Goal: Information Seeking & Learning: Check status

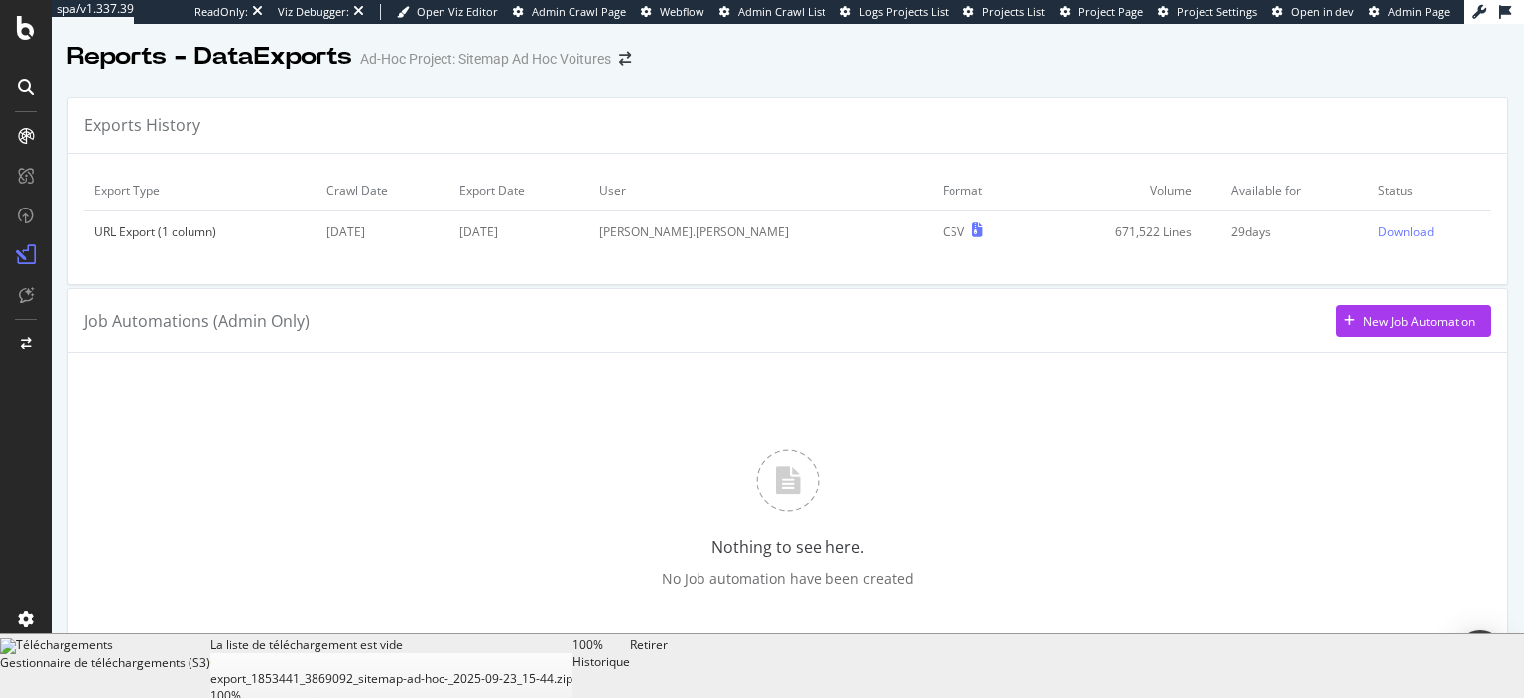
click at [997, 324] on div "Job Automations (Admin Only) New Job Automation" at bounding box center [787, 321] width 1407 height 32
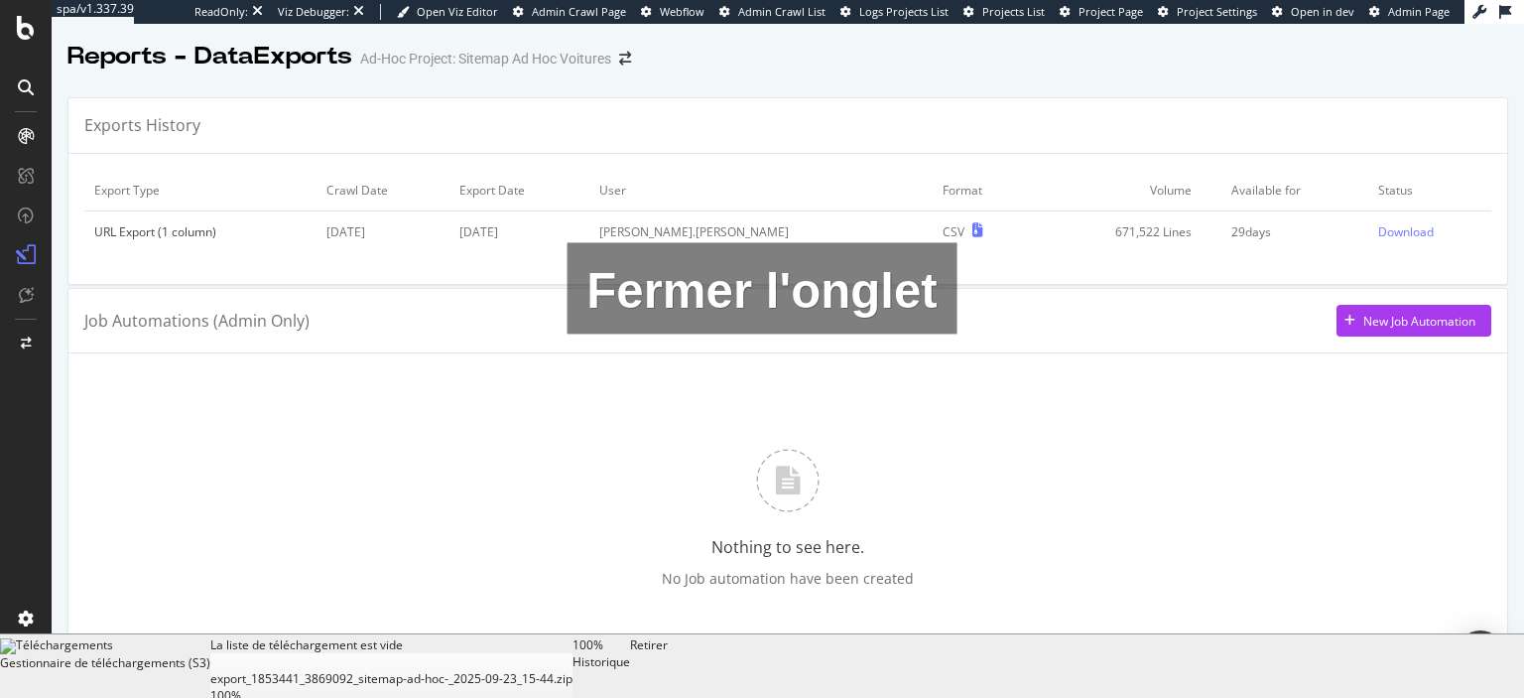
drag, startPoint x: 946, startPoint y: 214, endPoint x: 1149, endPoint y: 1, distance: 294.8
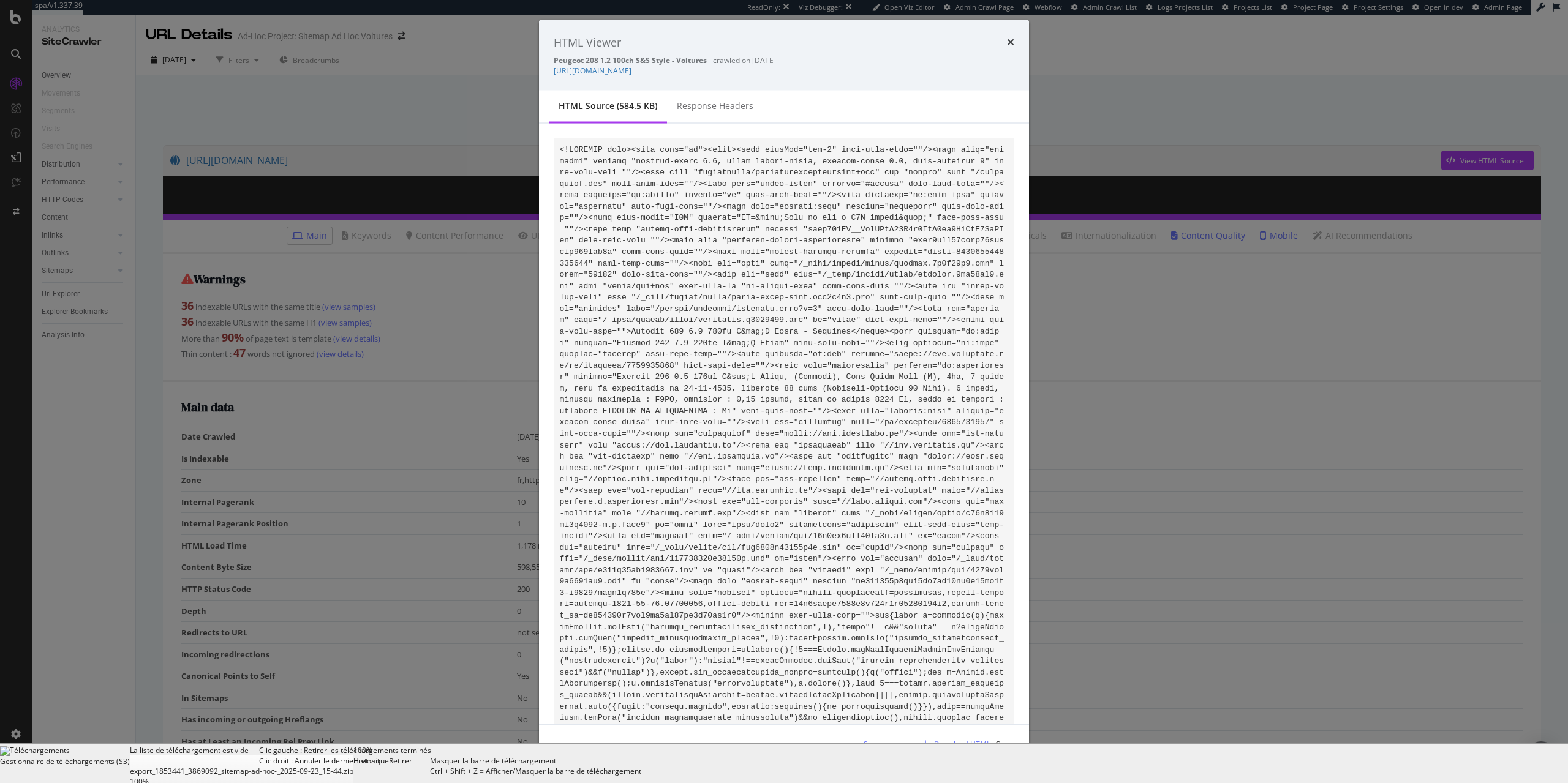
click at [430, 773] on div "Retirer Clic gauche : Retirer les téléchargements terminés Clic droit : Annuler…" at bounding box center [409, 764] width 41 height 37
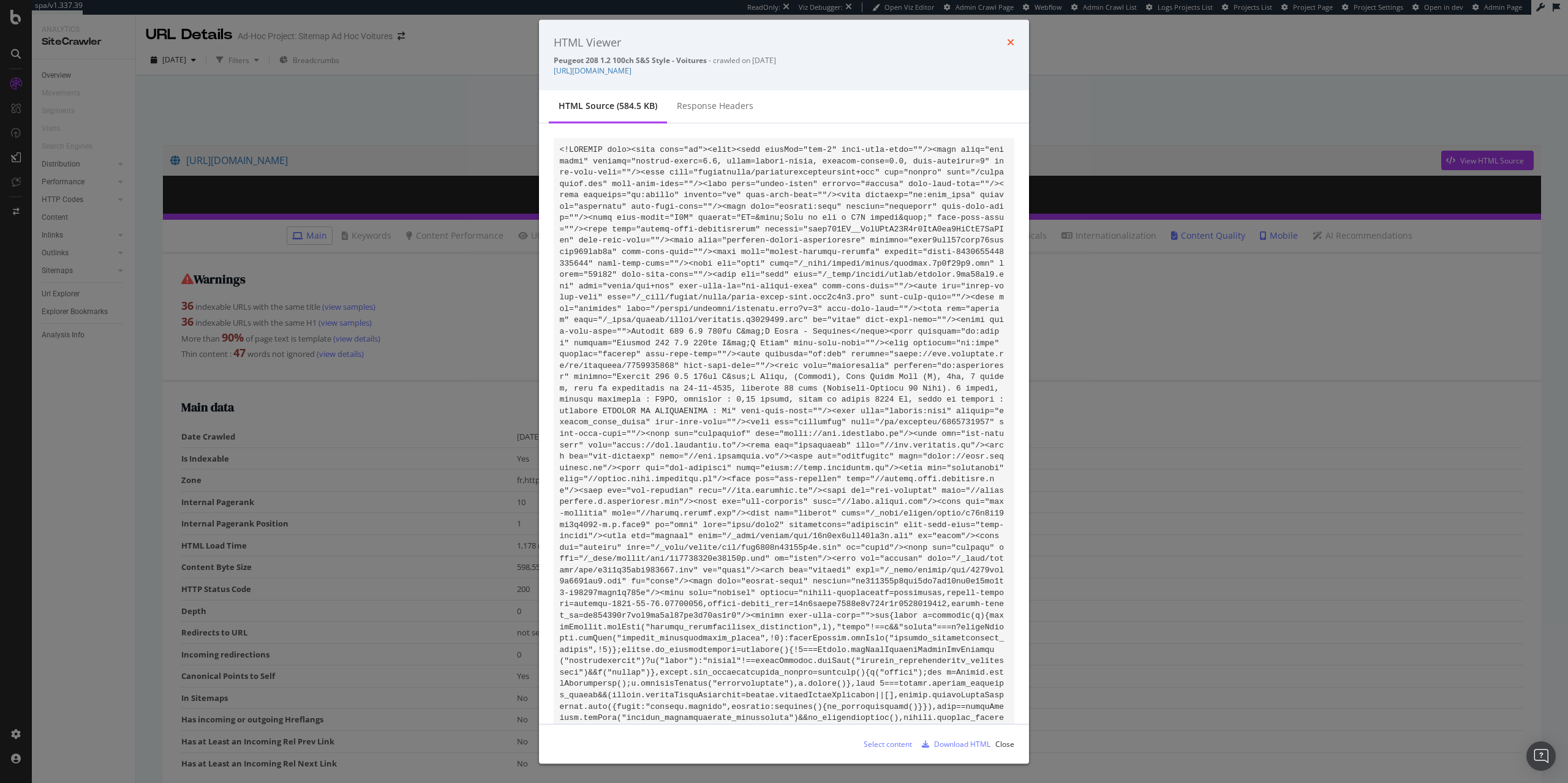
click at [1007, 38] on icon "times" at bounding box center [1011, 43] width 7 height 10
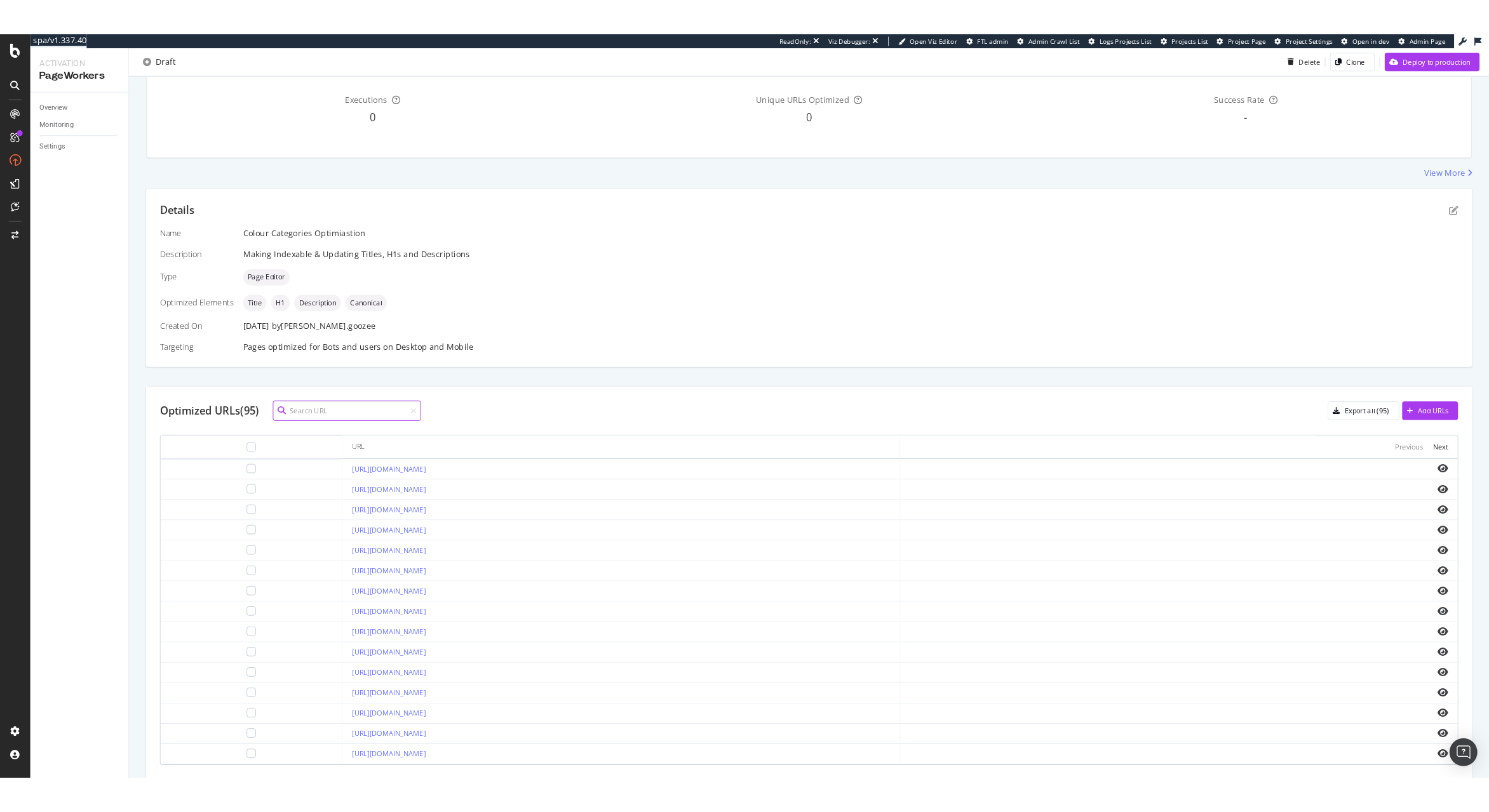
scroll to position [177, 0]
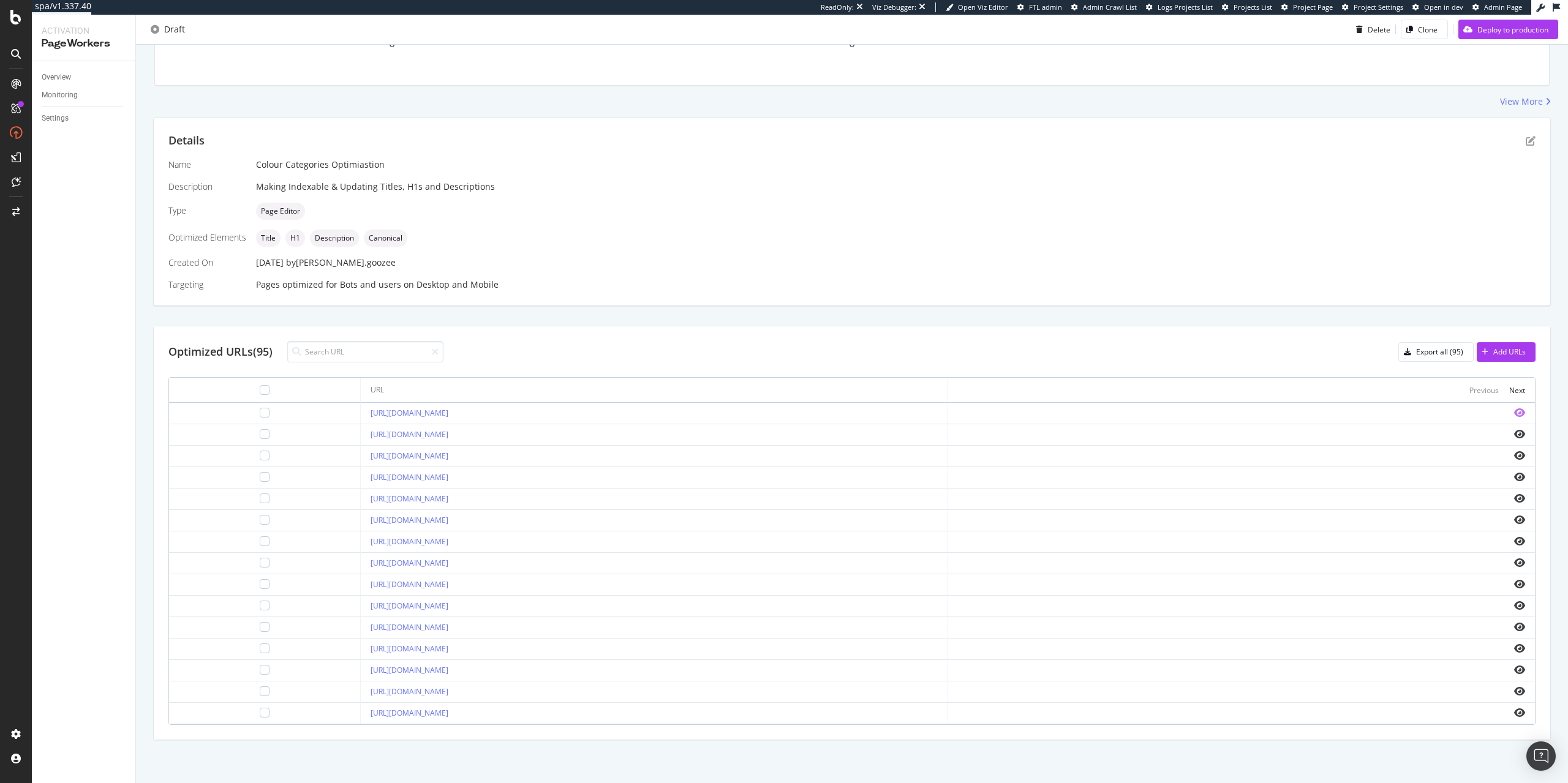
click at [1517, 413] on icon "eye" at bounding box center [1520, 413] width 11 height 10
click at [1524, 412] on icon "eye" at bounding box center [1520, 413] width 11 height 10
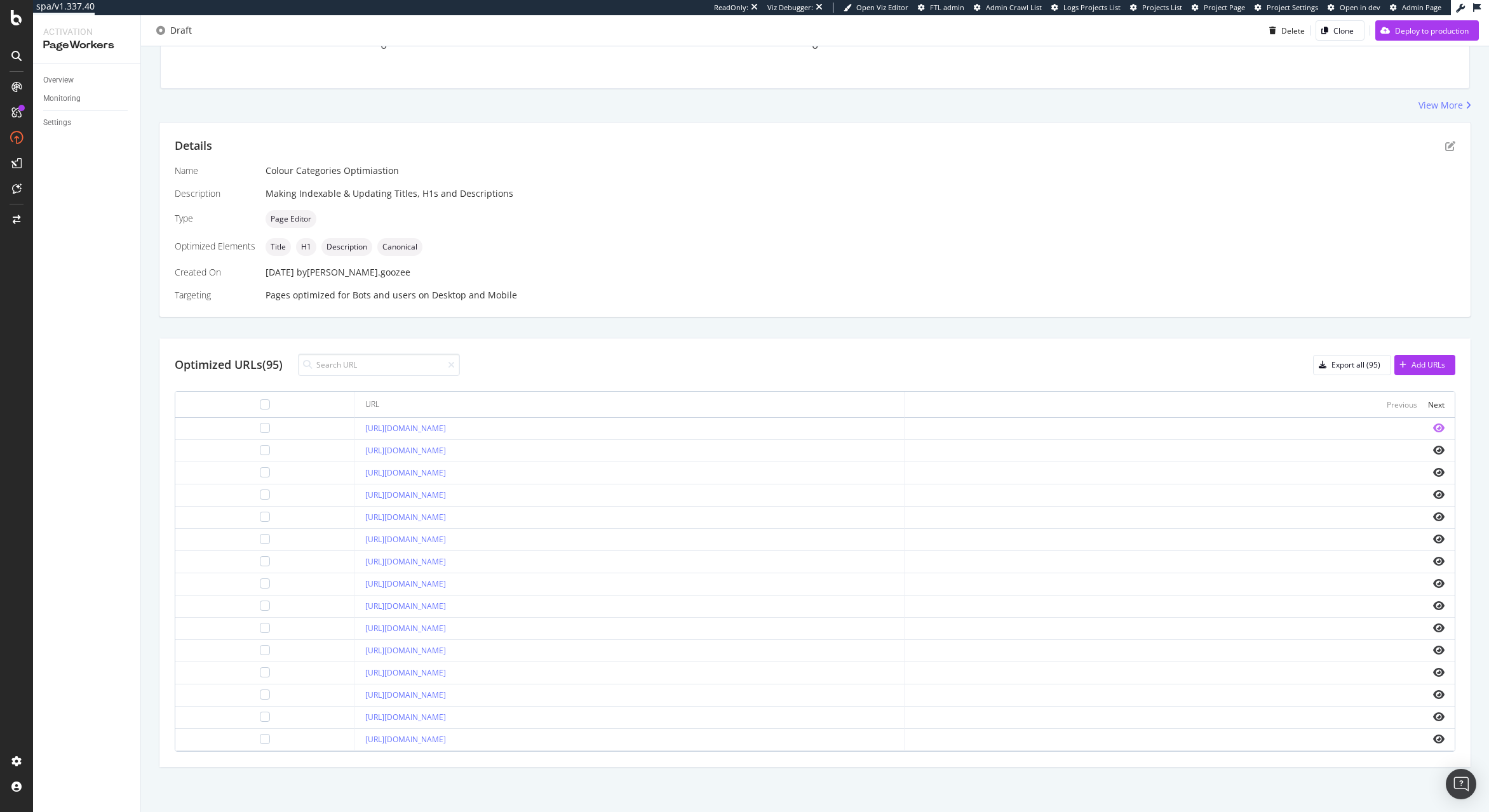
click at [1444, 431] on icon "eye" at bounding box center [1439, 428] width 12 height 10
click at [260, 425] on div at bounding box center [265, 428] width 10 height 10
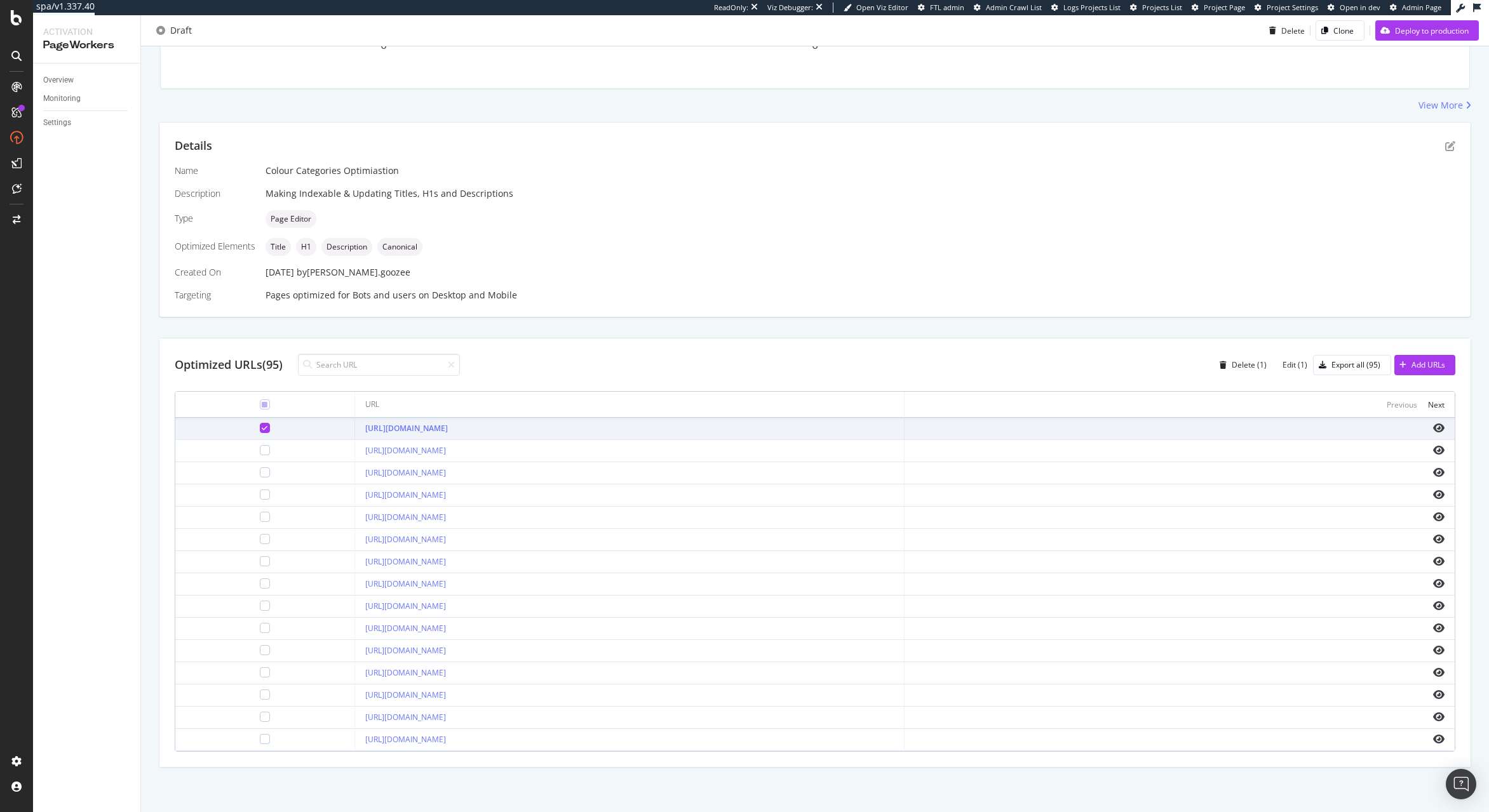
click at [659, 319] on div "Details Name Colour Categories Optimiastion Description Making Indexable & Upda…" at bounding box center [815, 445] width 1312 height 646
click at [1442, 429] on icon "eye" at bounding box center [1439, 428] width 12 height 10
